Goal: Information Seeking & Learning: Check status

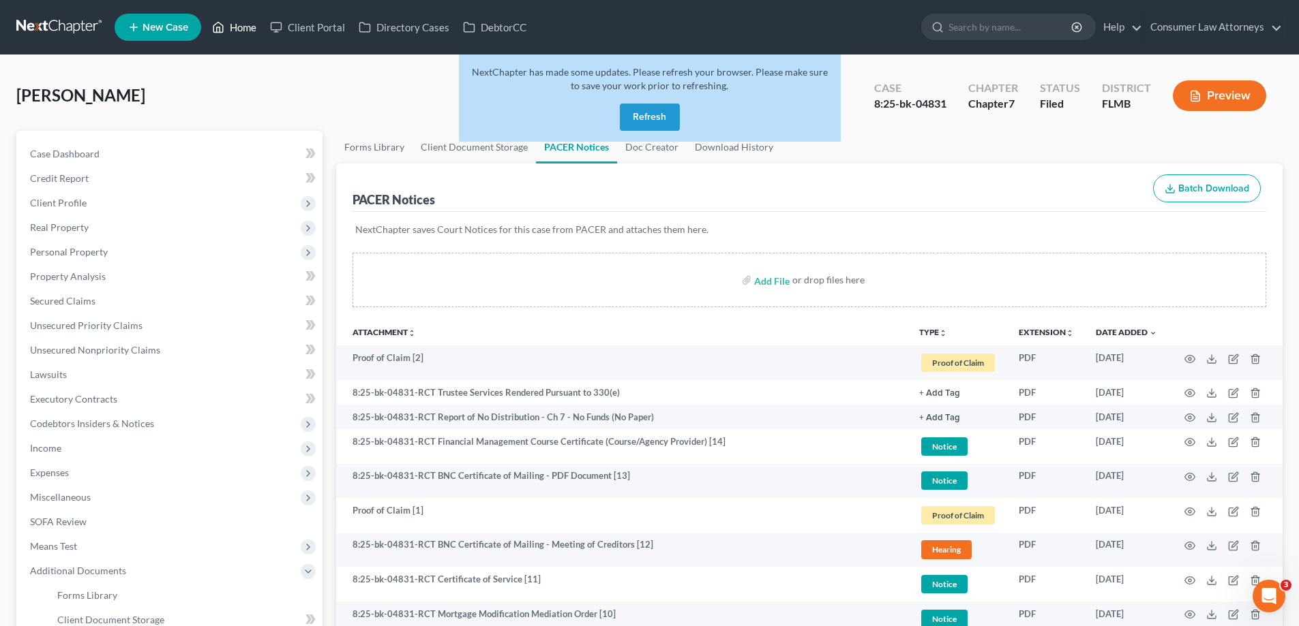
click at [242, 25] on link "Home" at bounding box center [234, 27] width 58 height 25
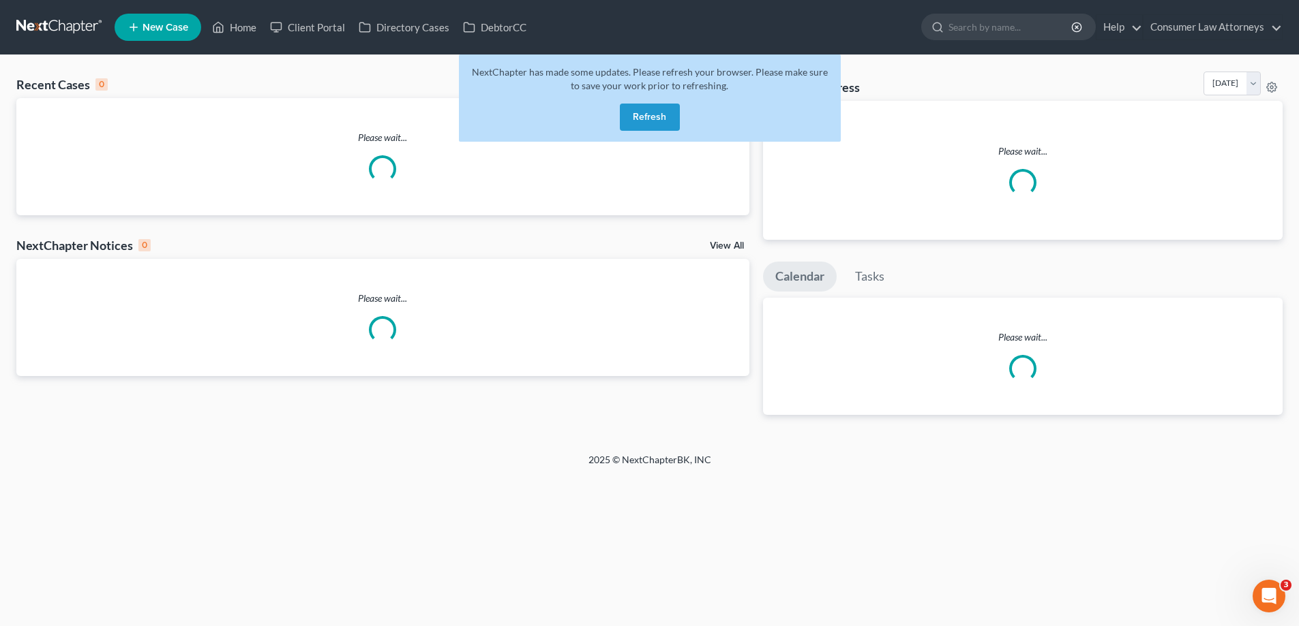
click at [662, 115] on button "Refresh" at bounding box center [650, 117] width 60 height 27
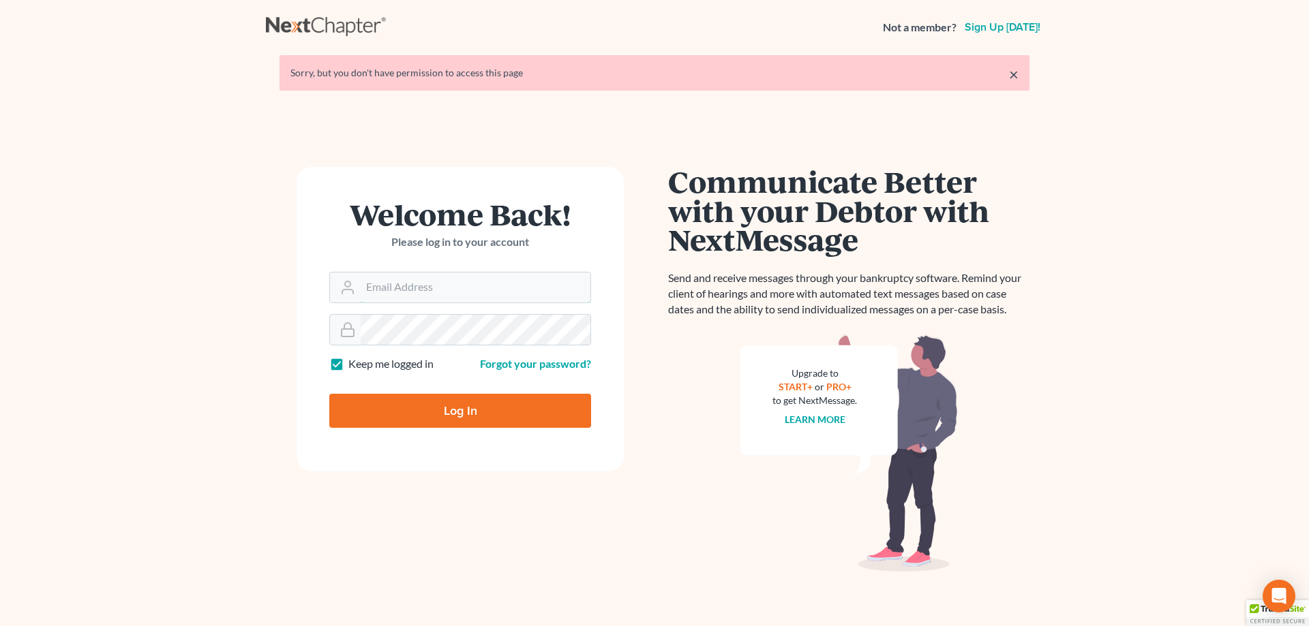
type input "[EMAIL_ADDRESS][DOMAIN_NAME]"
click at [467, 413] on input "Log In" at bounding box center [460, 411] width 262 height 34
type input "Thinking..."
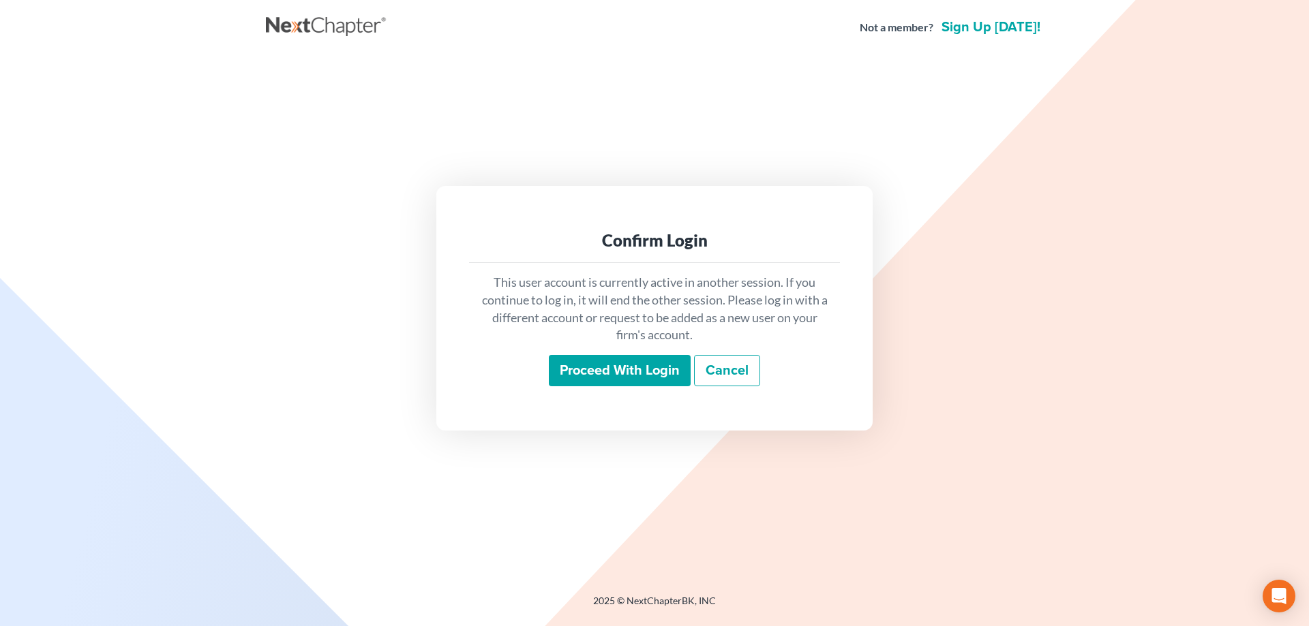
click at [634, 366] on input "Proceed with login" at bounding box center [620, 370] width 142 height 31
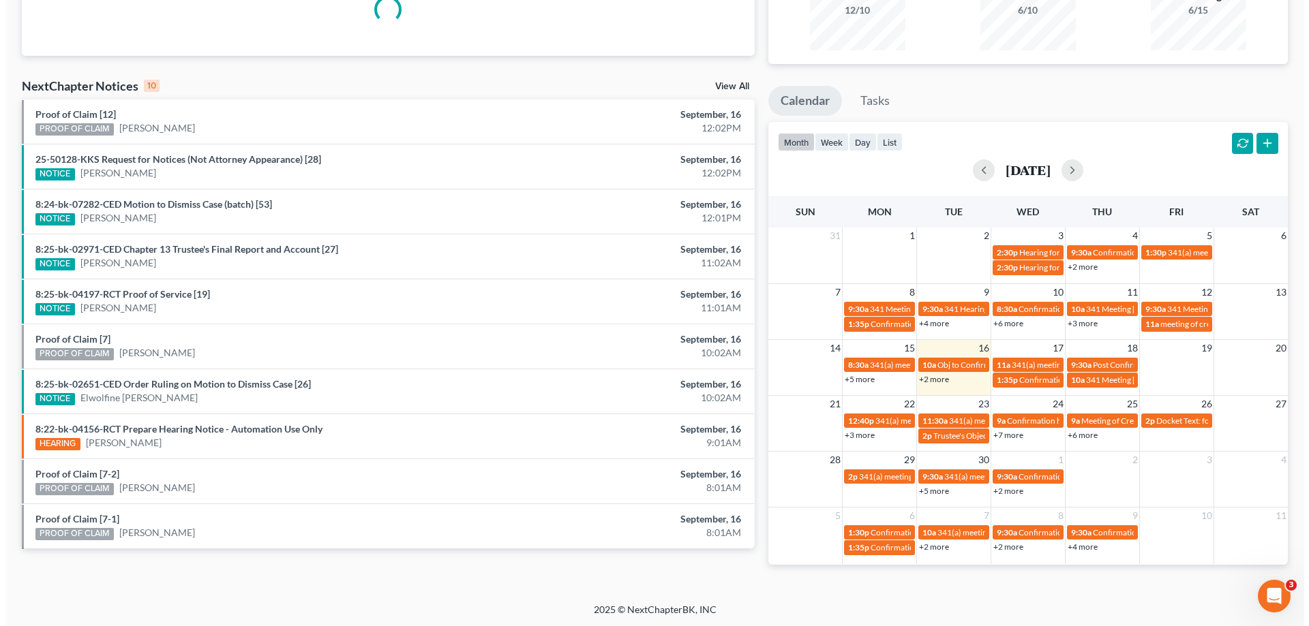
scroll to position [161, 0]
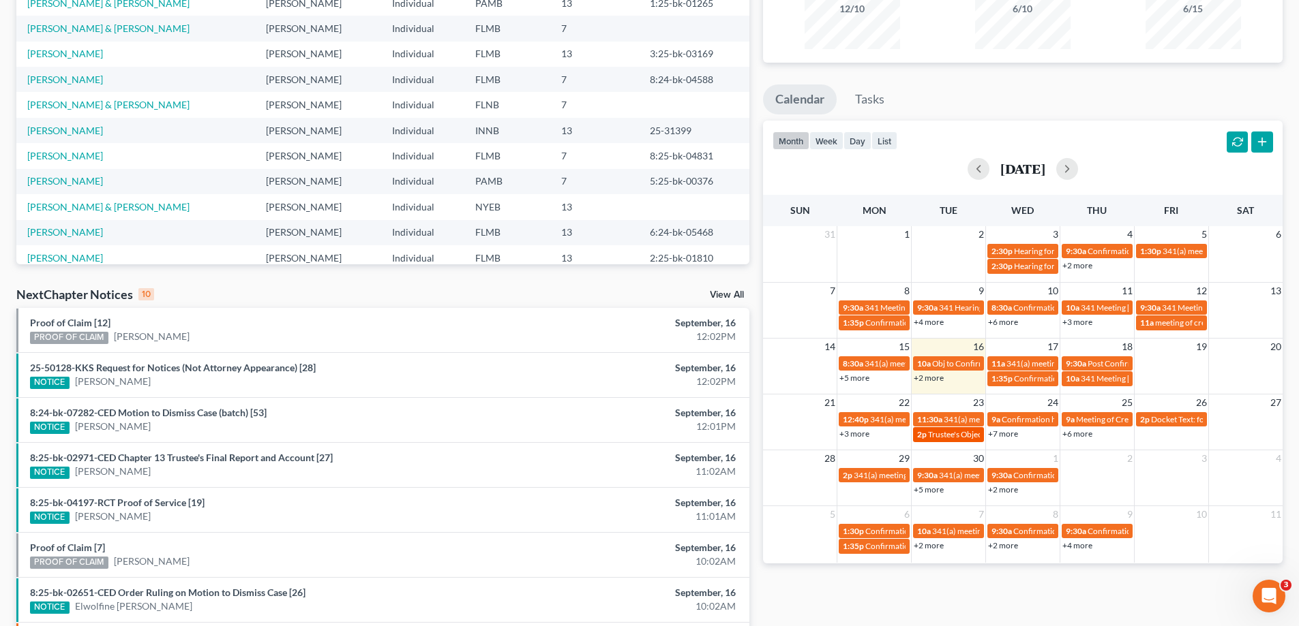
click at [934, 436] on span "Trustee's Objection [PERSON_NAME]" at bounding box center [995, 434] width 134 height 10
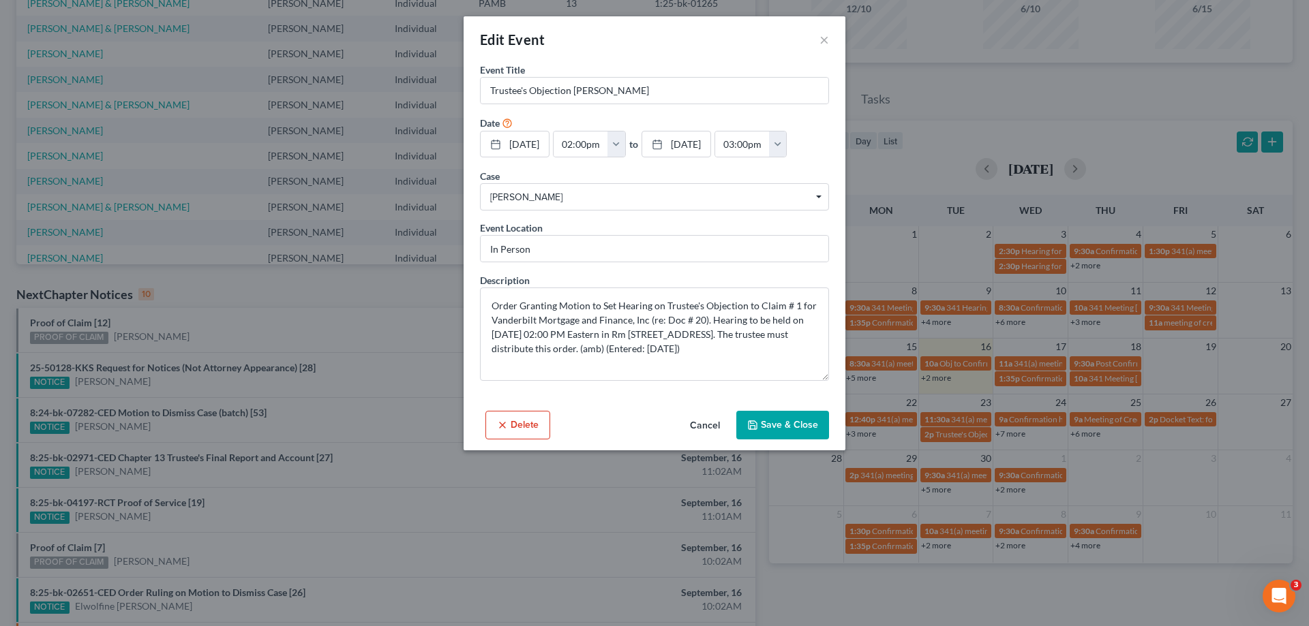
click at [1079, 438] on div "Edit Event × Event Title * Trustee's Objection Knear, Angeal Date 9/23/2025 clo…" at bounding box center [654, 313] width 1309 height 626
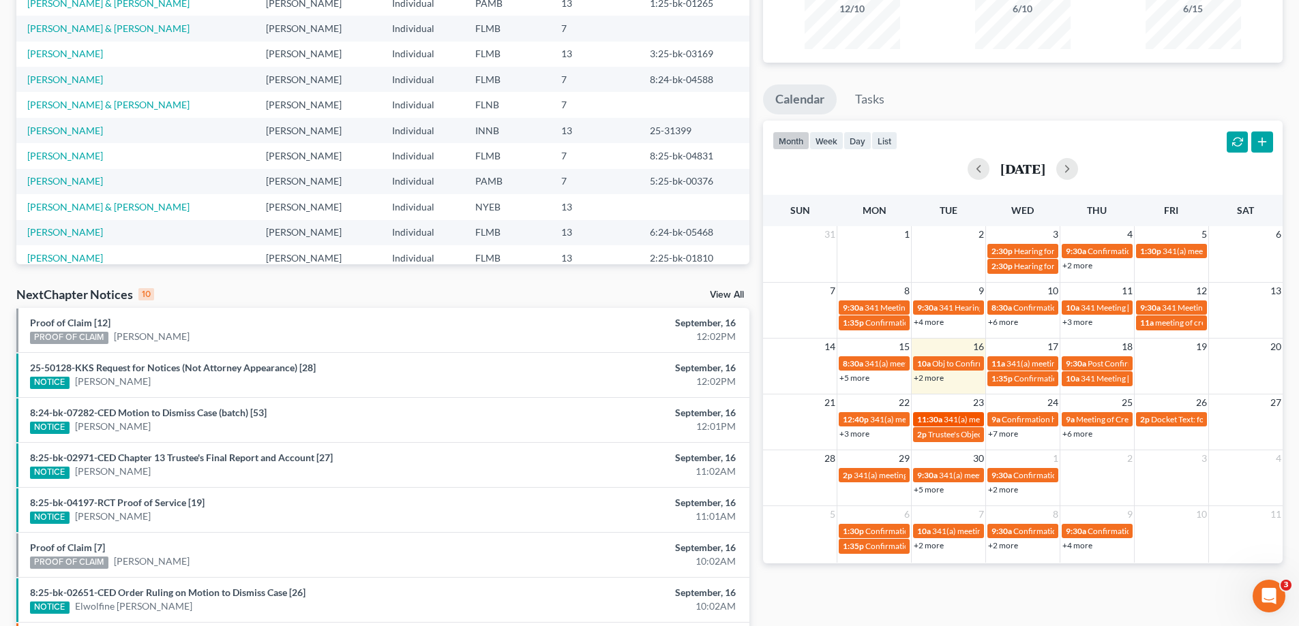
click at [932, 417] on span "11:30a" at bounding box center [929, 419] width 25 height 10
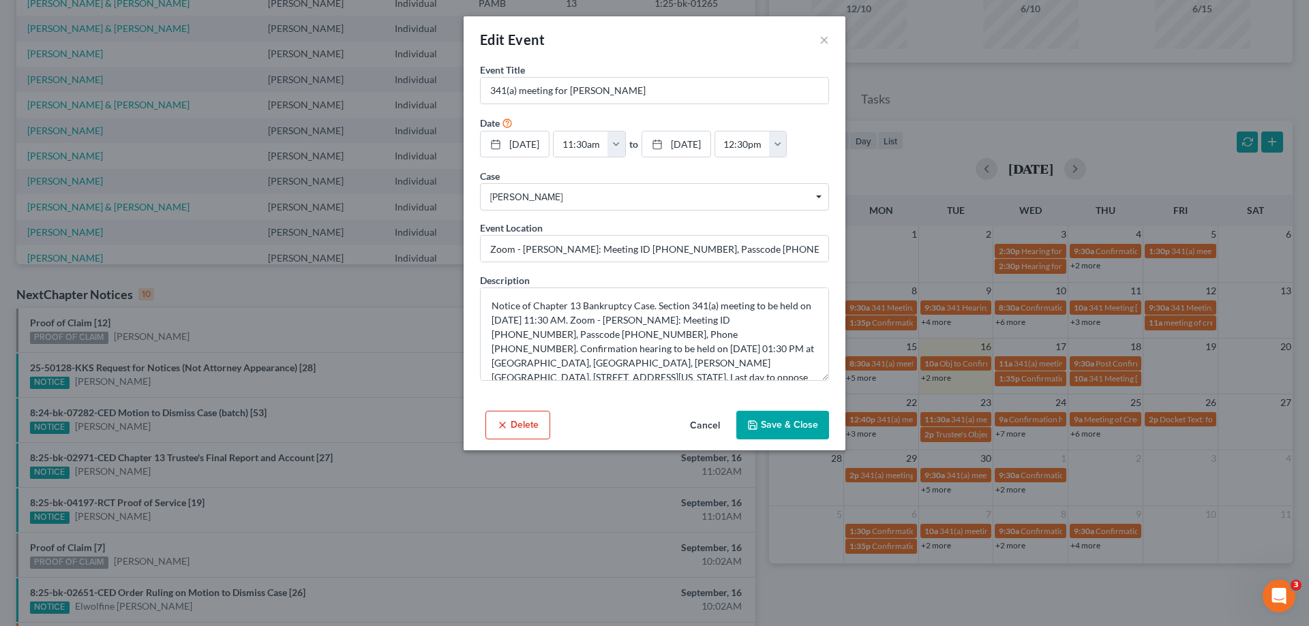
click at [696, 422] on button "Cancel" at bounding box center [705, 425] width 52 height 27
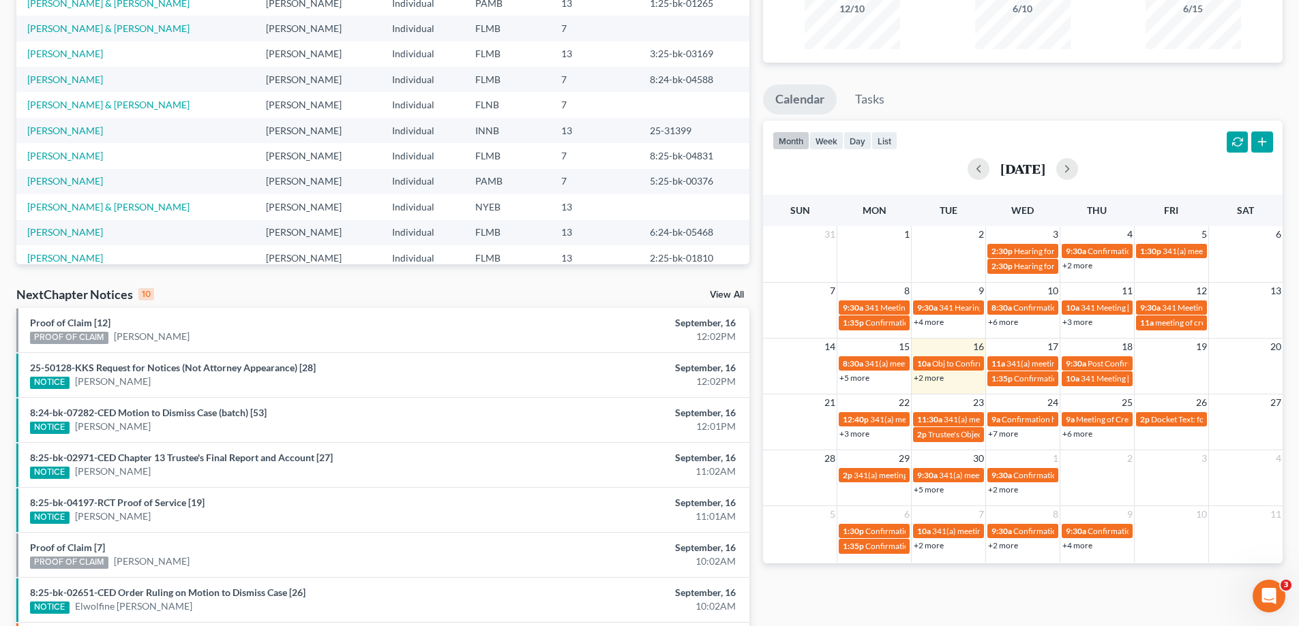
click at [1001, 434] on link "+7 more" at bounding box center [1003, 434] width 30 height 10
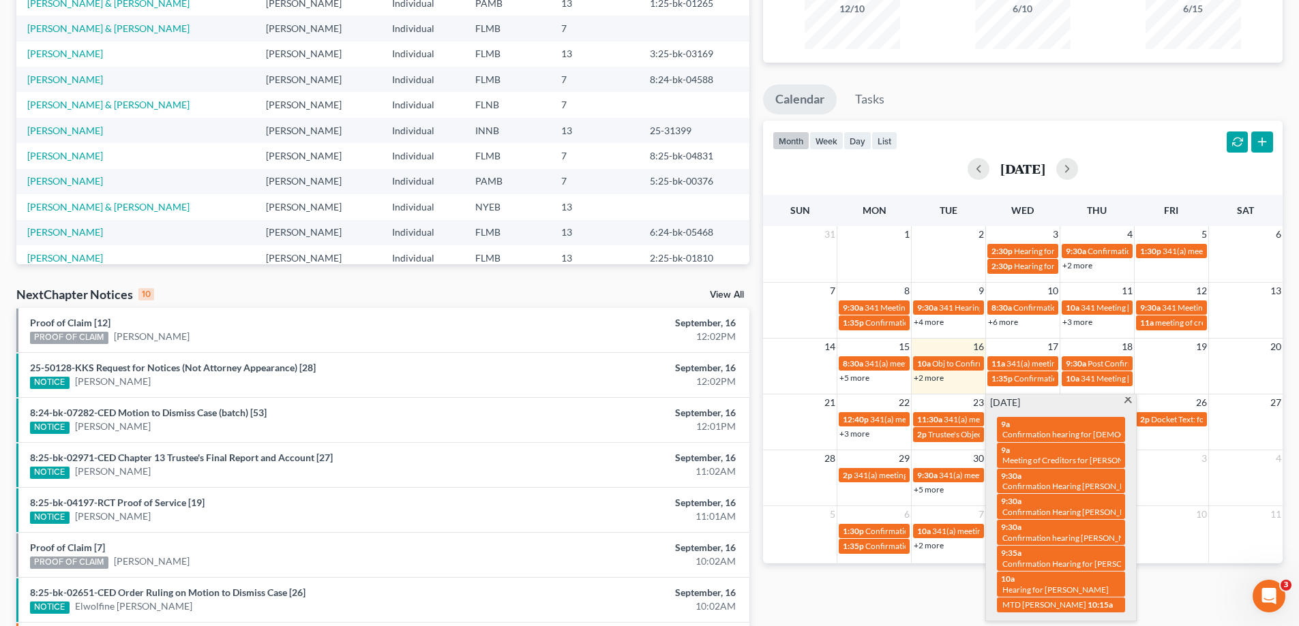
click at [931, 594] on div "Monthly Progress Bankruptcy Bankruptcy September 2025 August 2025 July 2025 Jun…" at bounding box center [1022, 345] width 533 height 868
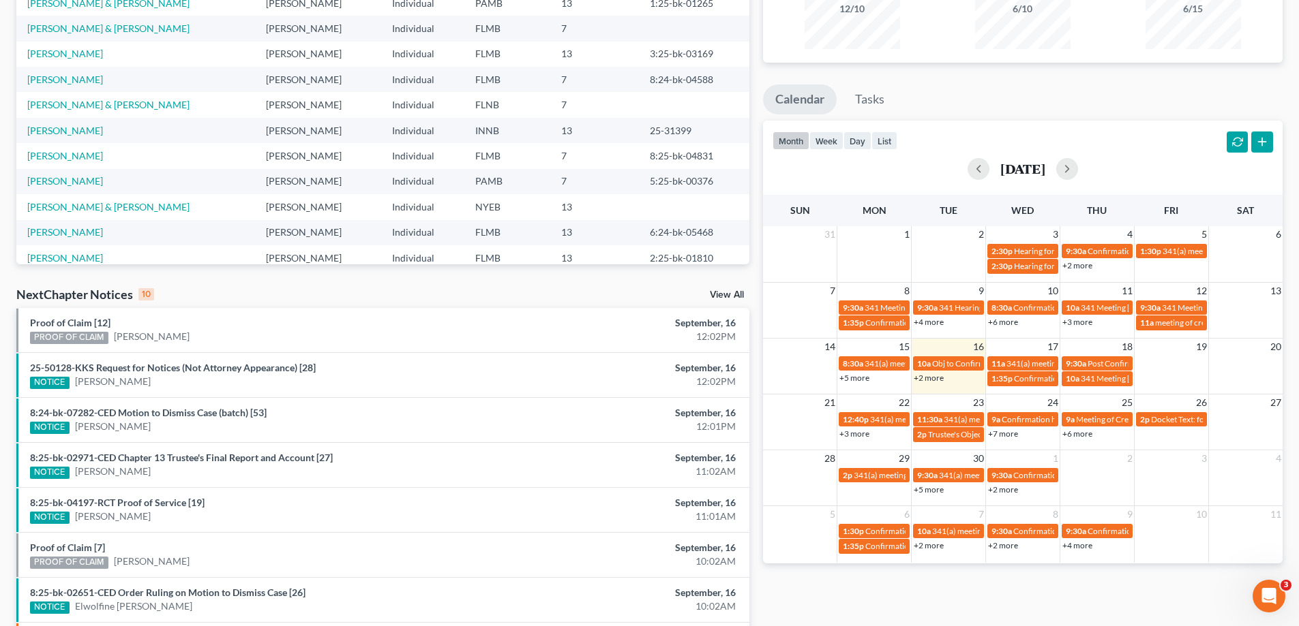
click at [1076, 438] on link "+6 more" at bounding box center [1077, 434] width 30 height 10
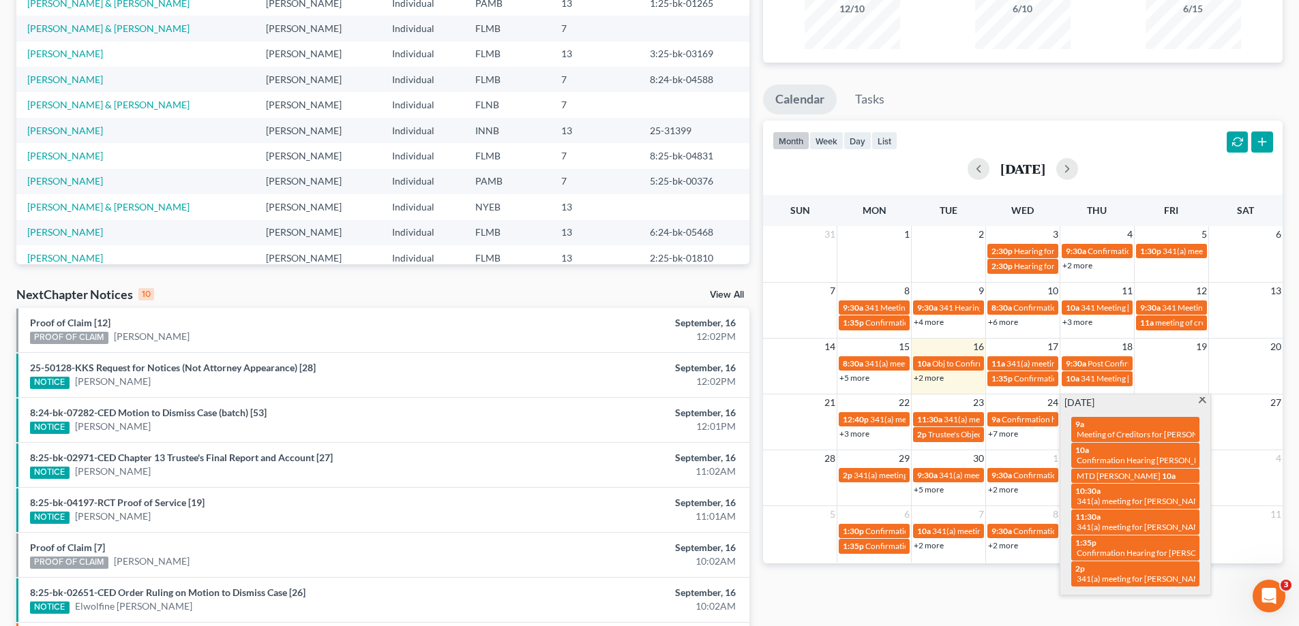
click at [970, 591] on div "Monthly Progress Bankruptcy Bankruptcy September 2025 August 2025 July 2025 Jun…" at bounding box center [1022, 345] width 533 height 868
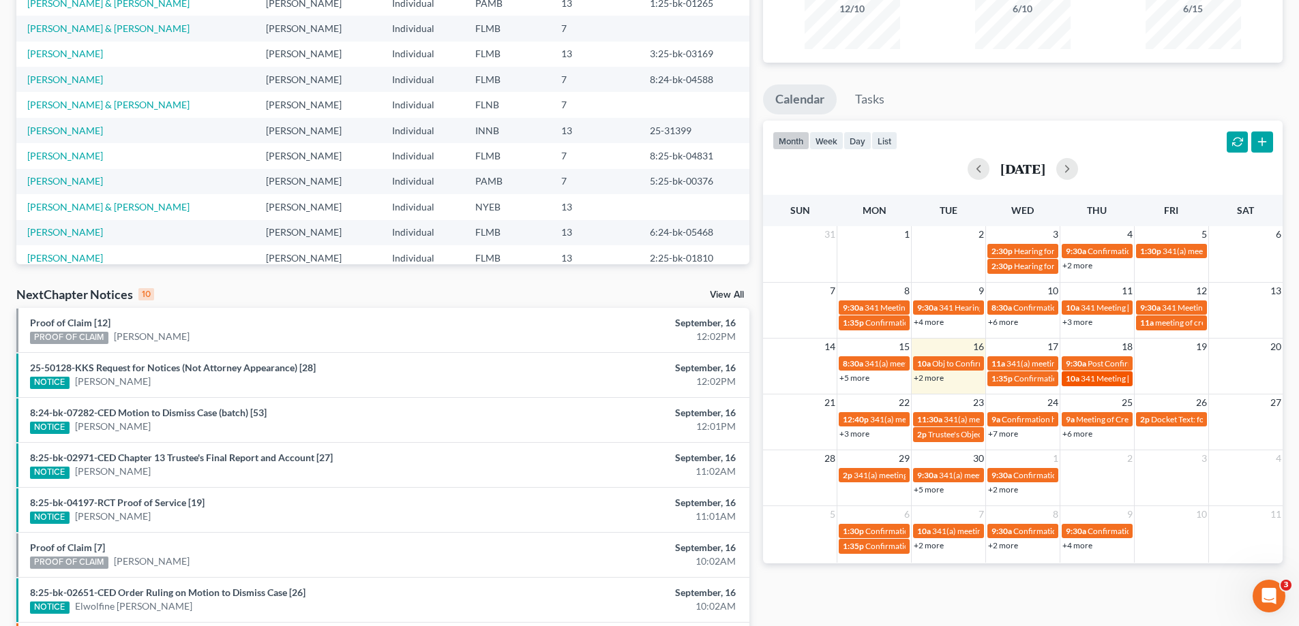
click at [1104, 378] on span "341 Meeting [PERSON_NAME]" at bounding box center [1135, 379] width 110 height 10
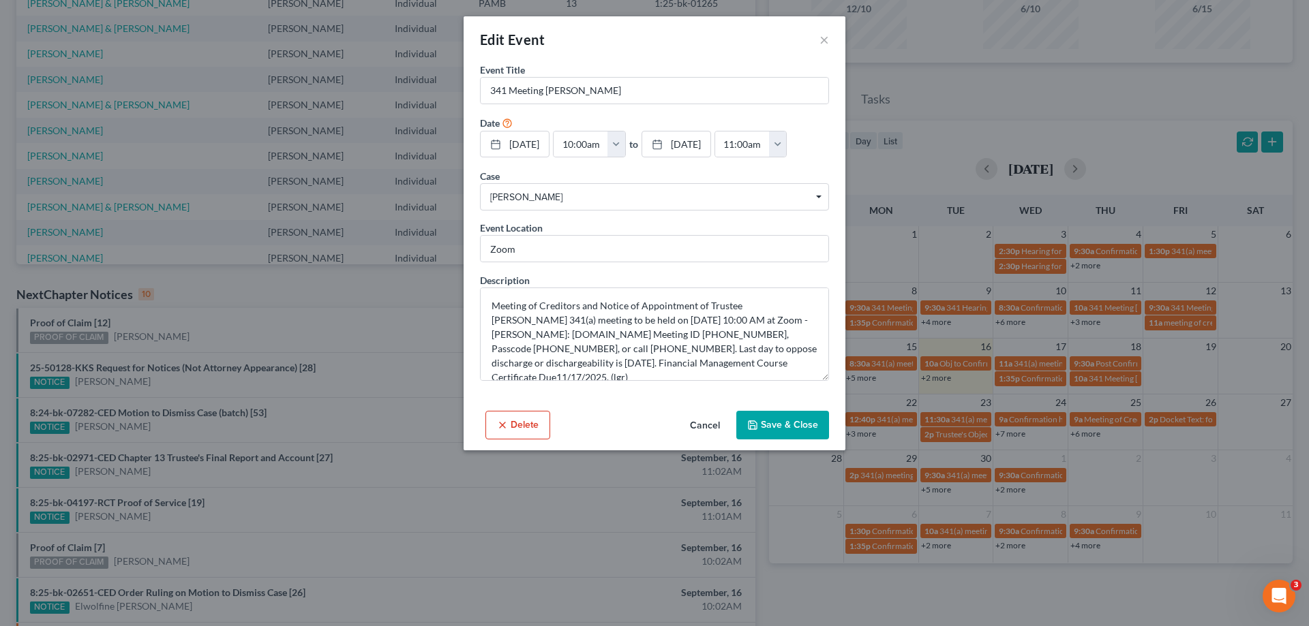
click at [710, 415] on button "Cancel" at bounding box center [705, 425] width 52 height 27
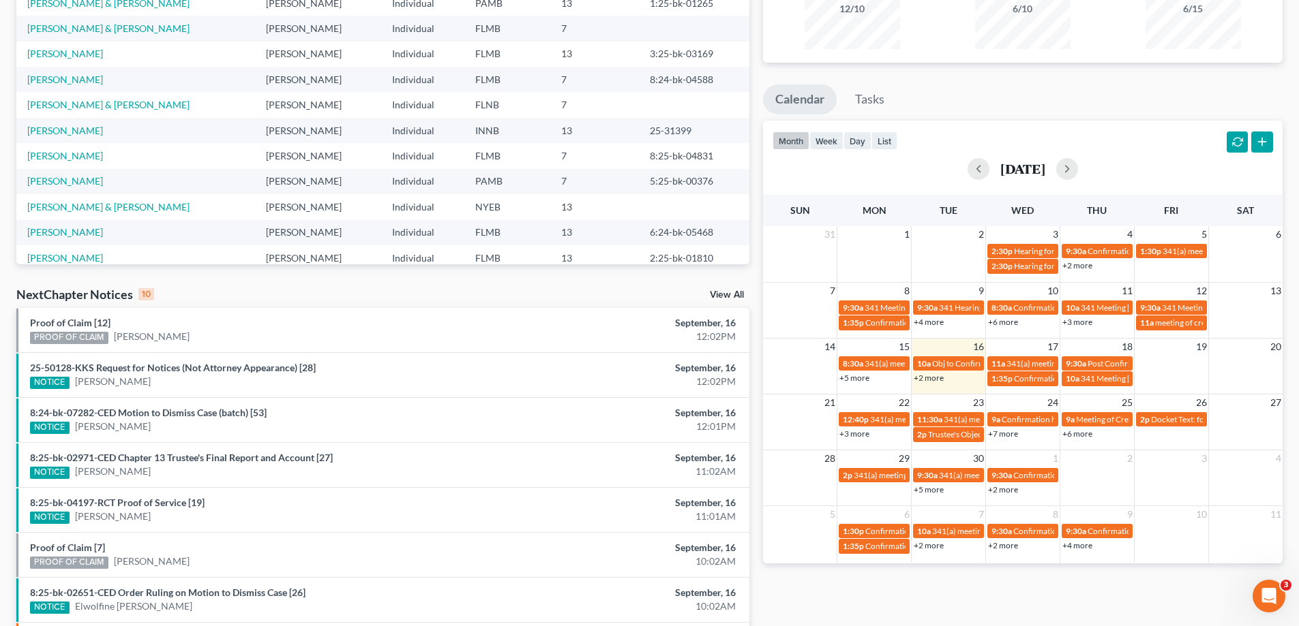
click at [937, 378] on link "+2 more" at bounding box center [928, 378] width 30 height 10
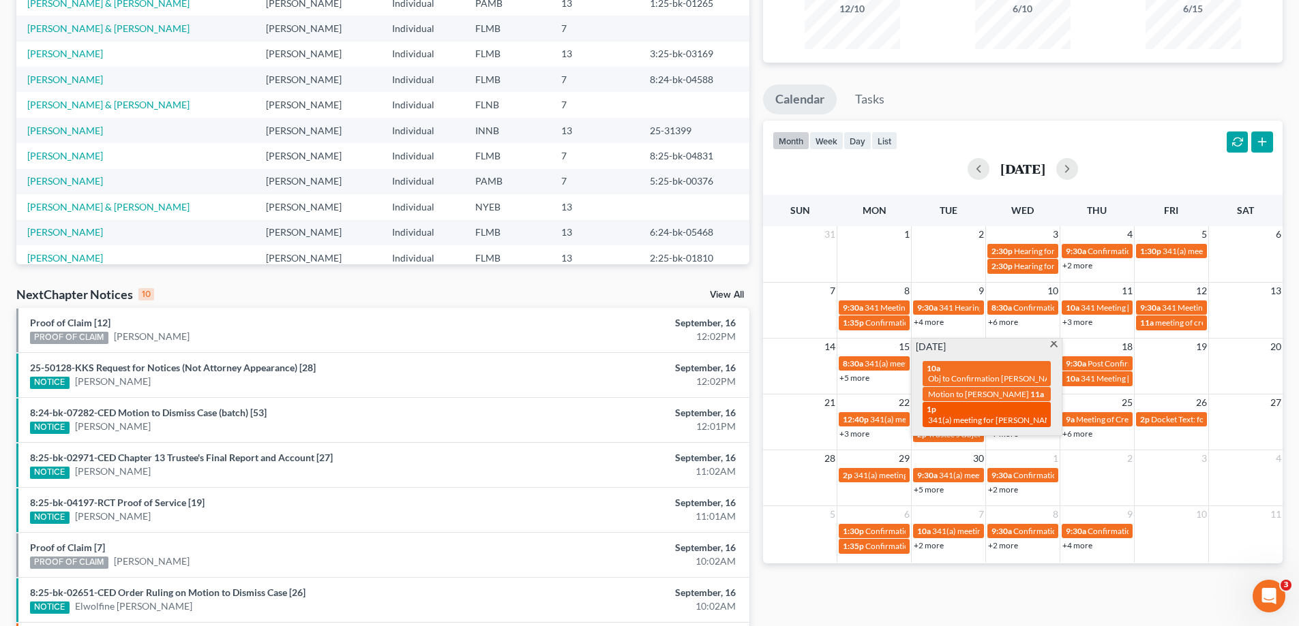
click at [959, 419] on div "1p 341(a) meeting for Burton Lambert" at bounding box center [986, 414] width 120 height 21
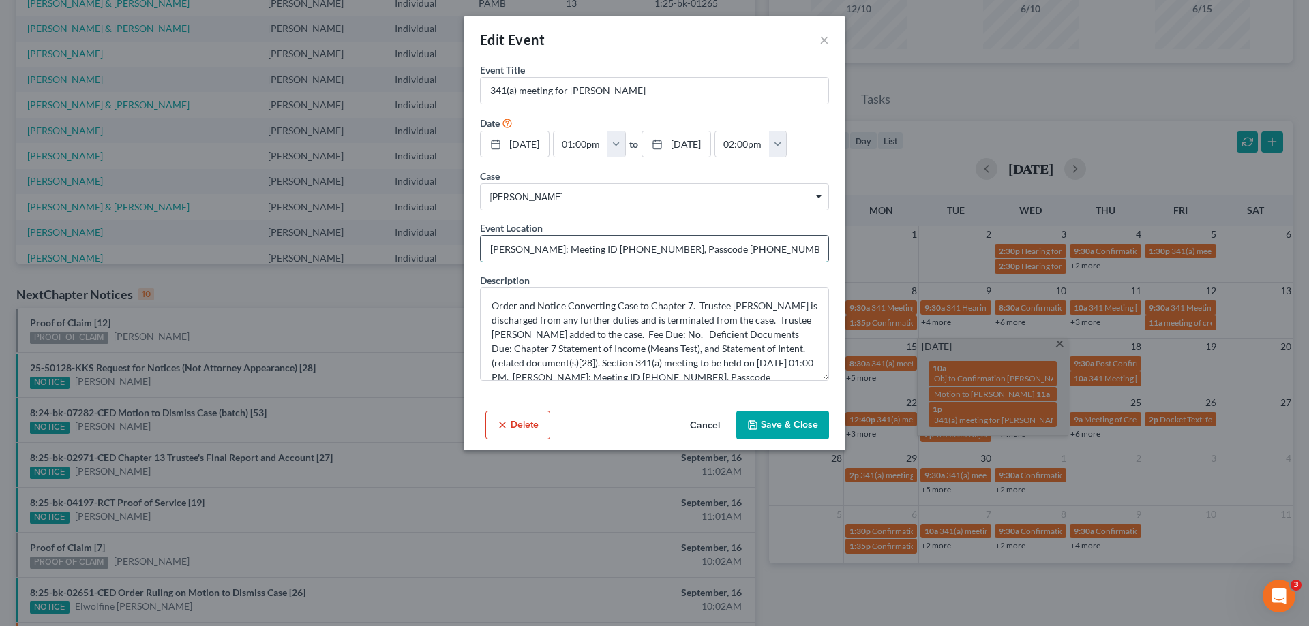
drag, startPoint x: 609, startPoint y: 245, endPoint x: 666, endPoint y: 246, distance: 56.6
click at [666, 246] on input "Zoom - Johnson: Meeting ID 969 738 9109, Passcode 0607722923, Phone 904-385-164…" at bounding box center [655, 249] width 348 height 26
drag, startPoint x: 713, startPoint y: 247, endPoint x: 767, endPoint y: 251, distance: 54.0
click at [767, 251] on input "Zoom - Johnson: Meeting ID 969 738 9109, Passcode 0607722923, Phone 904-385-164…" at bounding box center [655, 249] width 348 height 26
click at [384, 356] on div "Edit Event × Event Title * 341(a) meeting for Burton Lambert Date 9/16/2025 clo…" at bounding box center [654, 313] width 1309 height 626
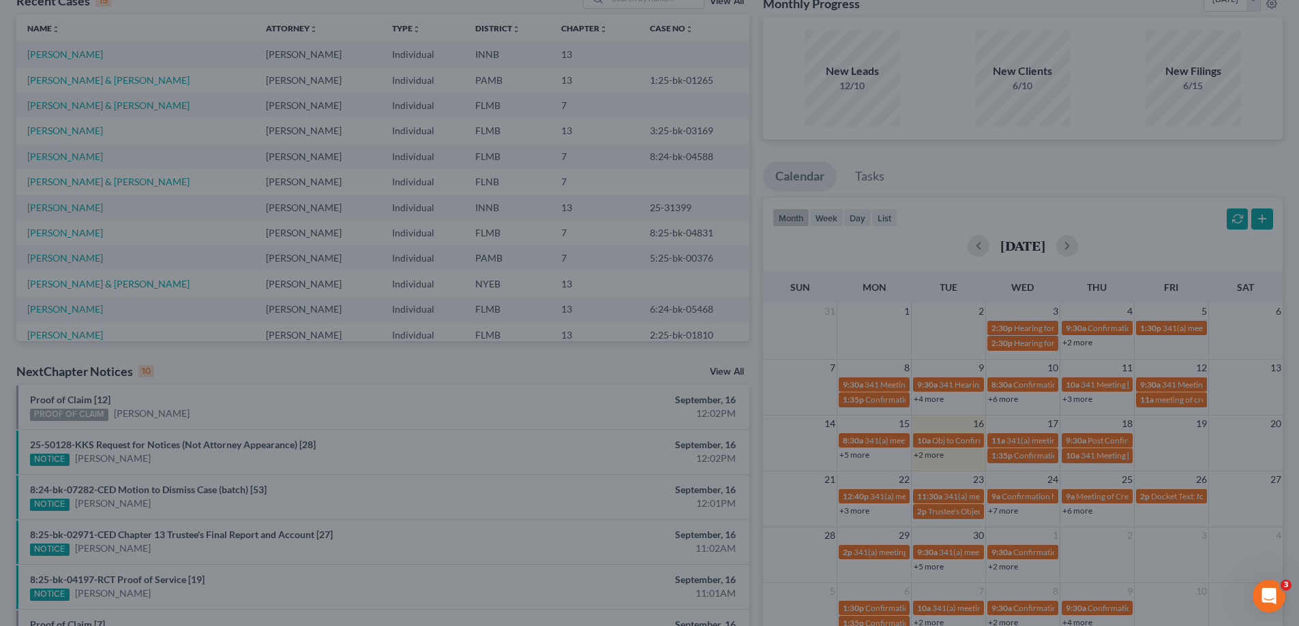
scroll to position [0, 0]
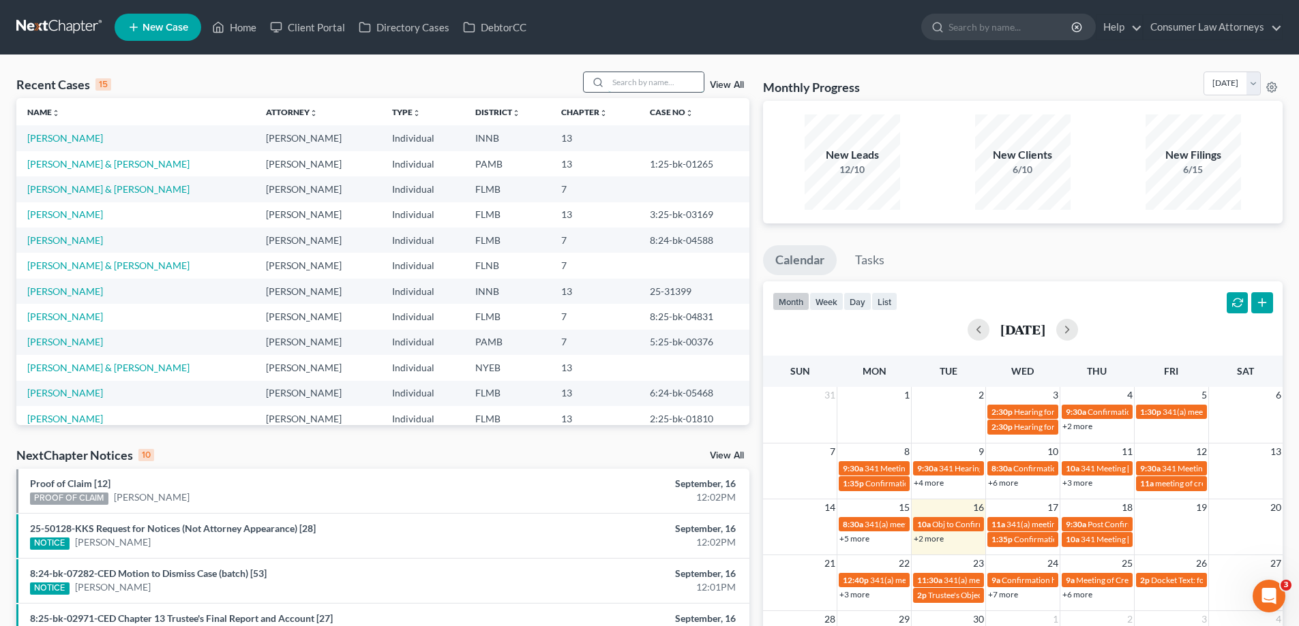
click at [676, 73] on input "search" at bounding box center [655, 82] width 95 height 20
type input "lambert"
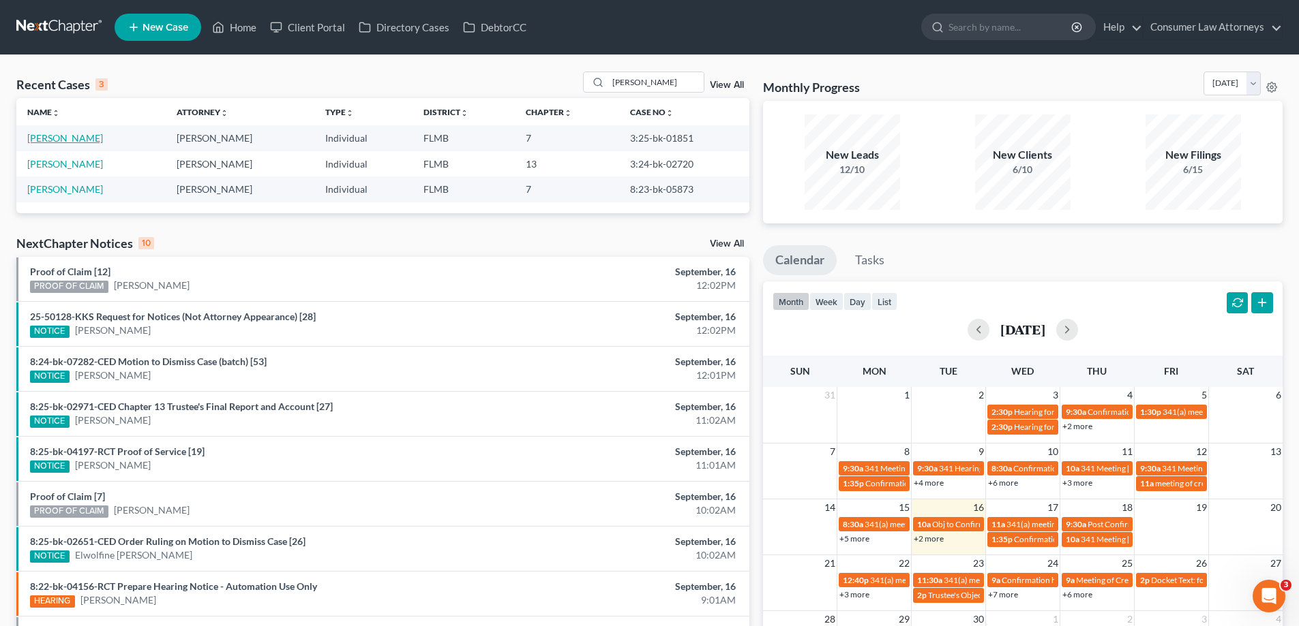
click at [70, 140] on link "Lambert, Burton" at bounding box center [65, 138] width 76 height 12
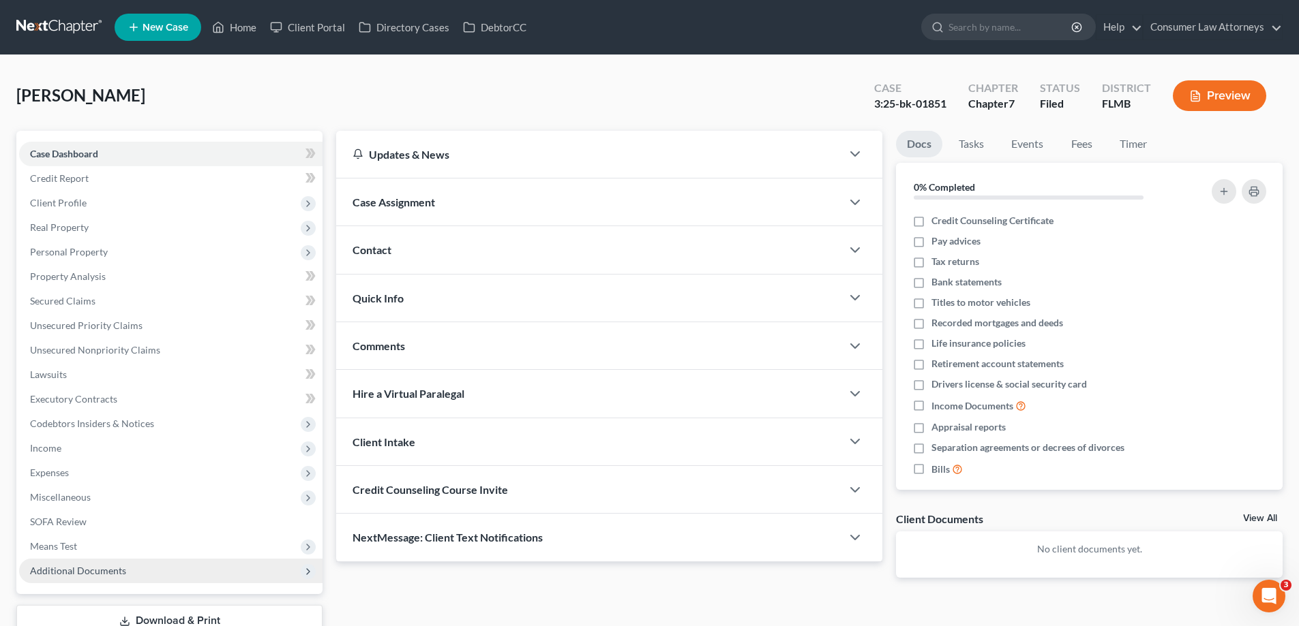
click at [126, 569] on span "Additional Documents" at bounding box center [170, 571] width 303 height 25
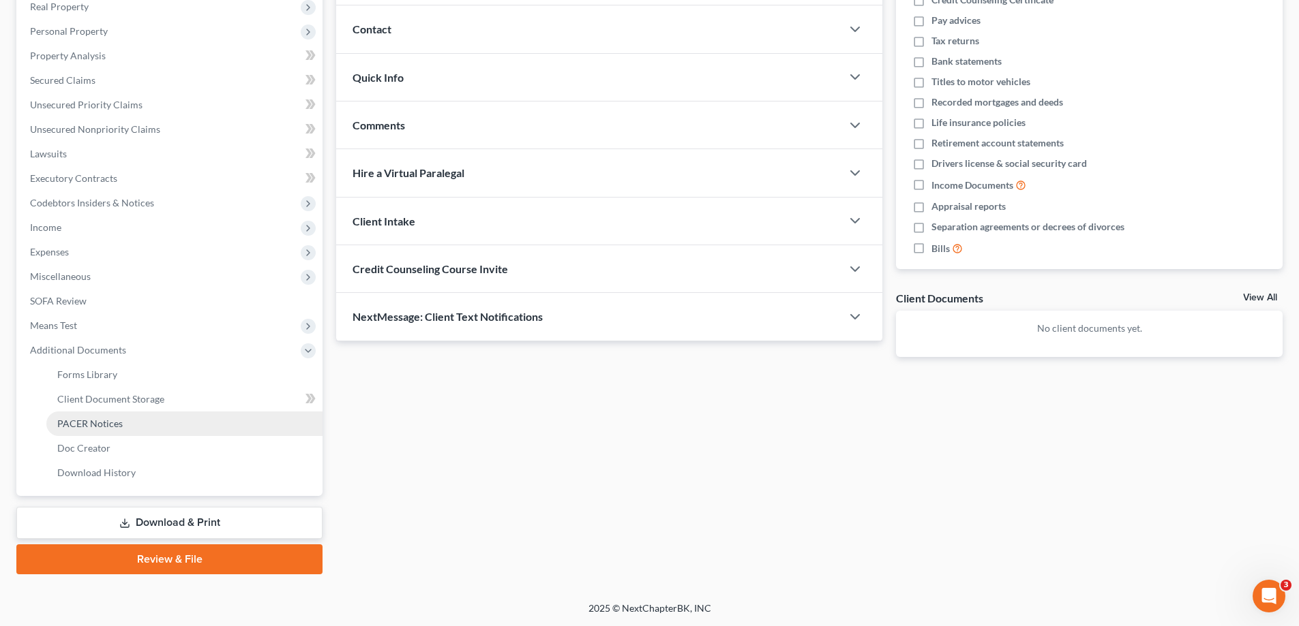
click at [134, 419] on link "PACER Notices" at bounding box center [184, 424] width 276 height 25
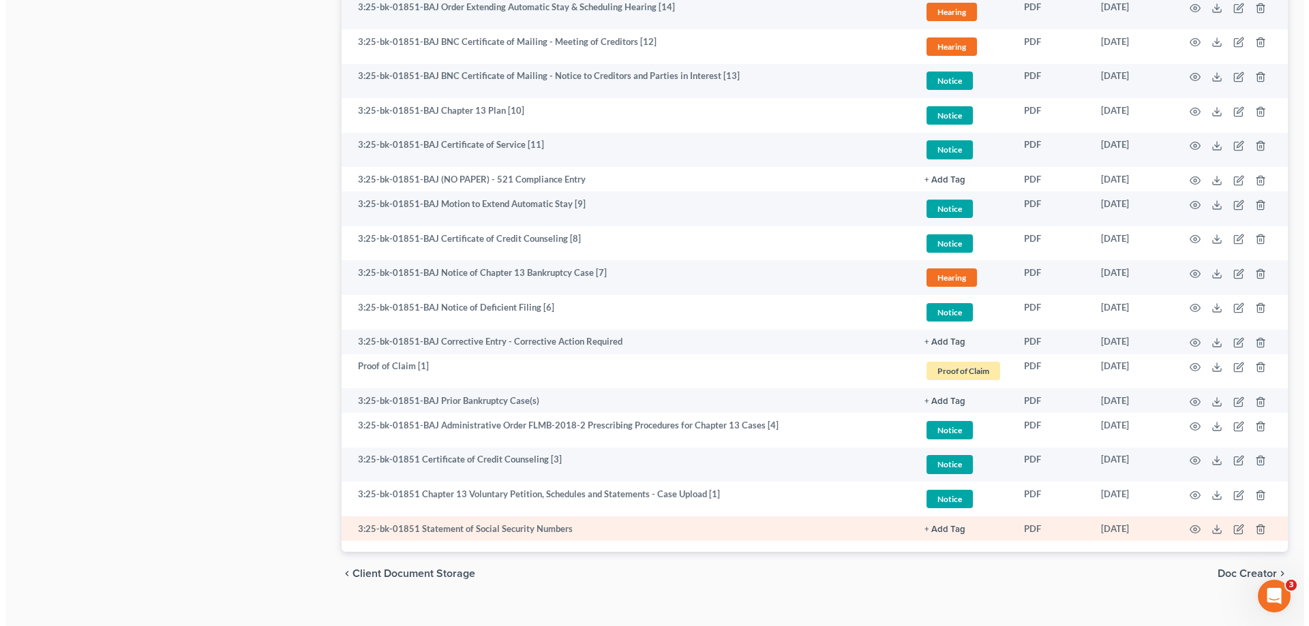
scroll to position [1534, 0]
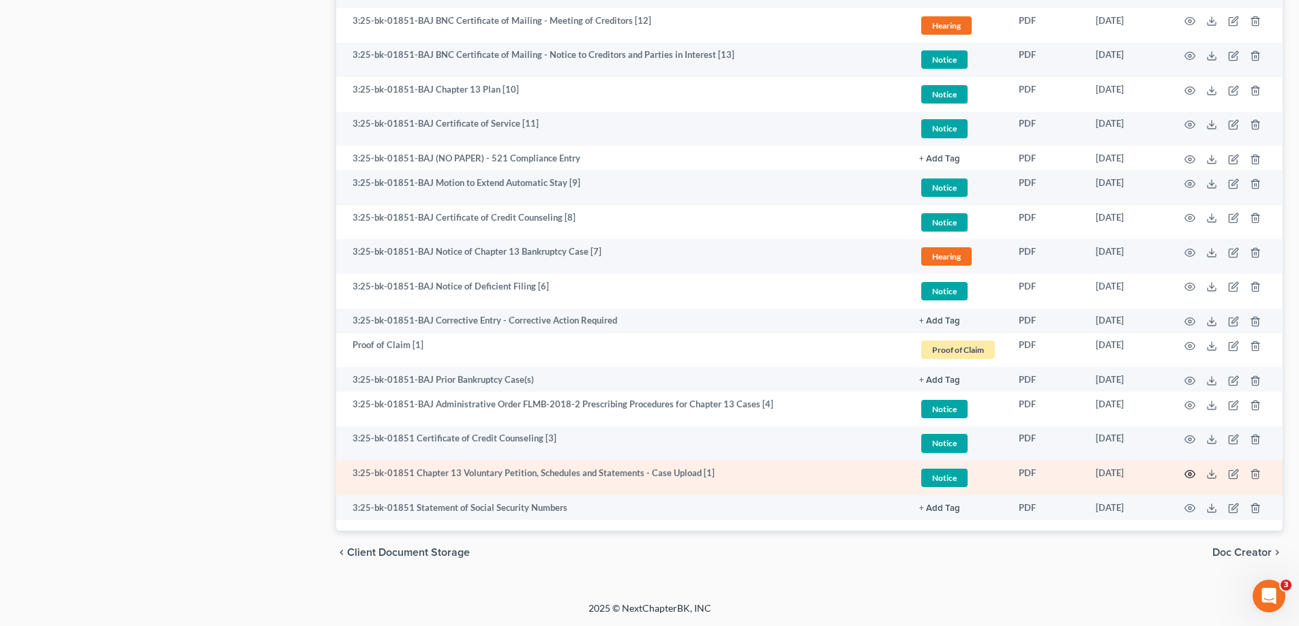
click at [1190, 475] on icon "button" at bounding box center [1189, 474] width 11 height 11
